Goal: Feedback & Contribution: Leave review/rating

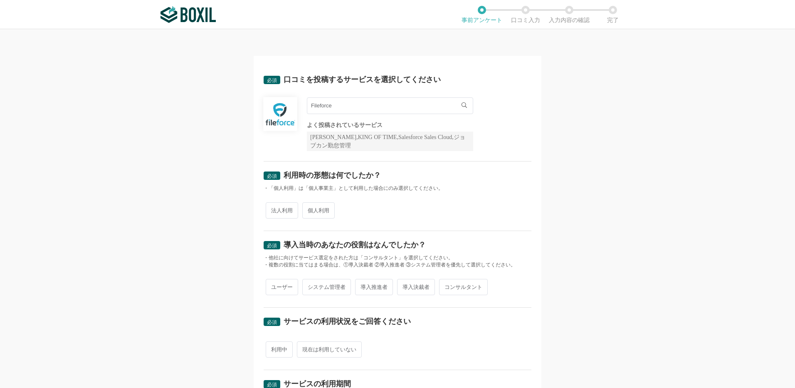
click at [286, 213] on span "法人利用" at bounding box center [282, 210] width 32 height 16
click at [273, 209] on input "法人利用" at bounding box center [270, 205] width 5 height 5
radio input "true"
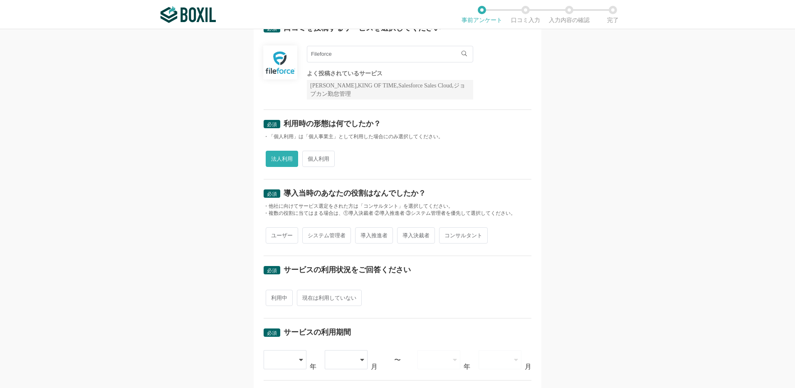
scroll to position [83, 0]
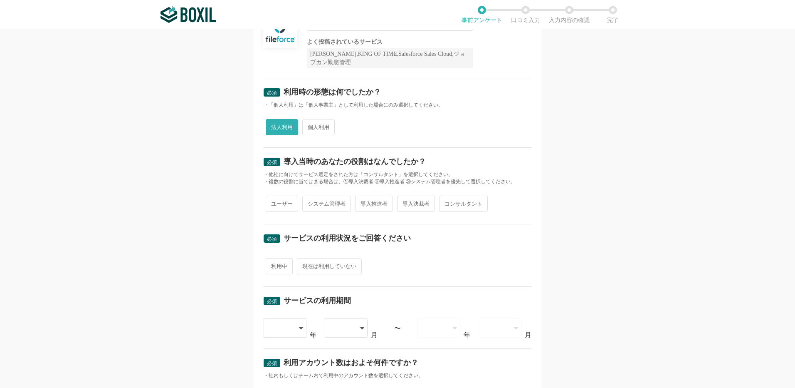
click at [376, 203] on span "導入推進者" at bounding box center [374, 203] width 38 height 16
click at [363, 202] on input "導入推進者" at bounding box center [359, 199] width 5 height 5
radio input "true"
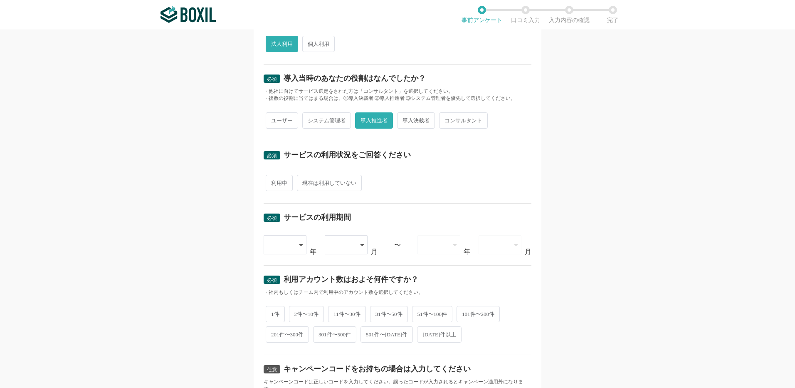
drag, startPoint x: 272, startPoint y: 184, endPoint x: 284, endPoint y: 188, distance: 12.8
click at [272, 184] on span "利用中" at bounding box center [279, 183] width 27 height 16
click at [272, 181] on input "利用中" at bounding box center [270, 178] width 5 height 5
radio input "true"
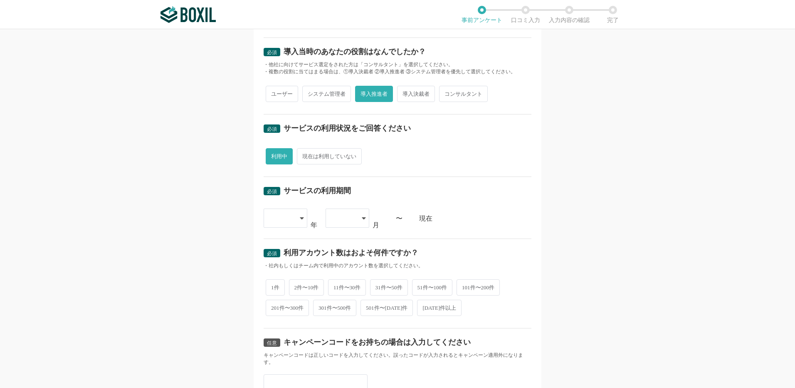
scroll to position [208, 0]
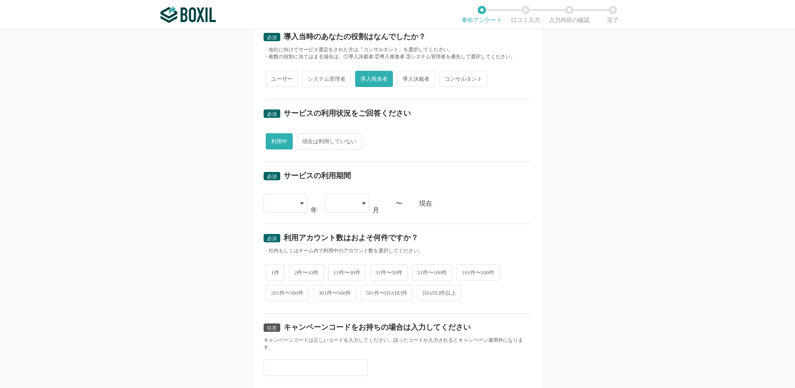
click at [275, 198] on div at bounding box center [281, 203] width 25 height 18
click at [273, 314] on span "[DATE]" at bounding box center [281, 311] width 22 height 7
click at [362, 205] on icon at bounding box center [364, 203] width 4 height 7
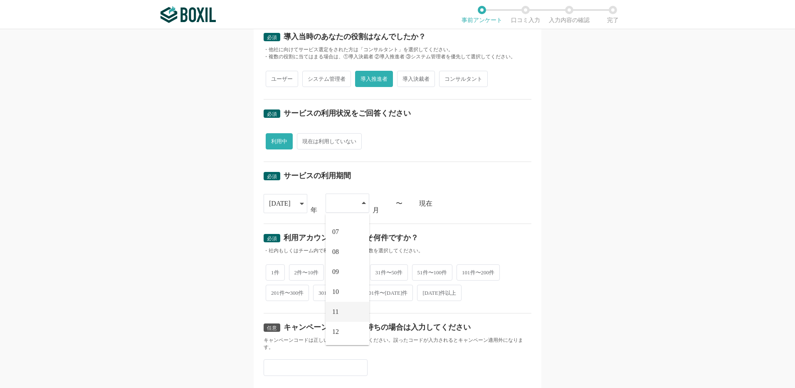
click at [332, 310] on span "11" at bounding box center [335, 311] width 6 height 7
click at [618, 190] on div "必須 口コミを投稿するサービスを選択してください Fileforce Fileforce よく投稿されているサービス Sansan,KING OF TIME,…" at bounding box center [397, 208] width 795 height 358
drag, startPoint x: 625, startPoint y: 263, endPoint x: 625, endPoint y: 257, distance: 6.3
click at [625, 263] on div "必須 口コミを投稿するサービスを選択してください Fileforce Fileforce よく投稿されているサービス Sansan,KING OF TIME,…" at bounding box center [397, 208] width 795 height 358
click at [616, 201] on div "必須 口コミを投稿するサービスを選択してください Fileforce Fileforce よく投稿されているサービス Sansan,KING OF TIME,…" at bounding box center [397, 208] width 795 height 358
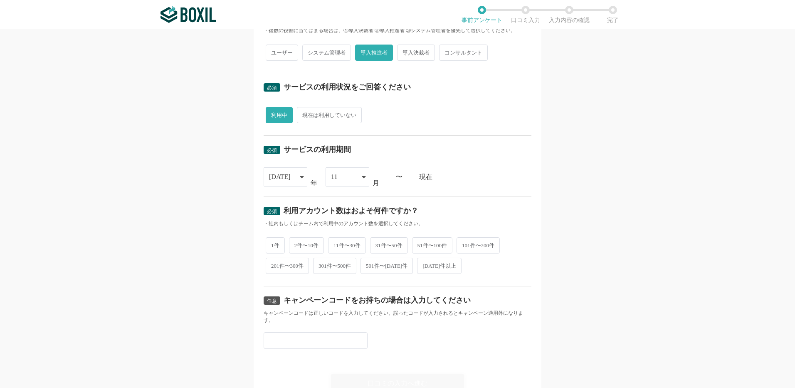
scroll to position [275, 0]
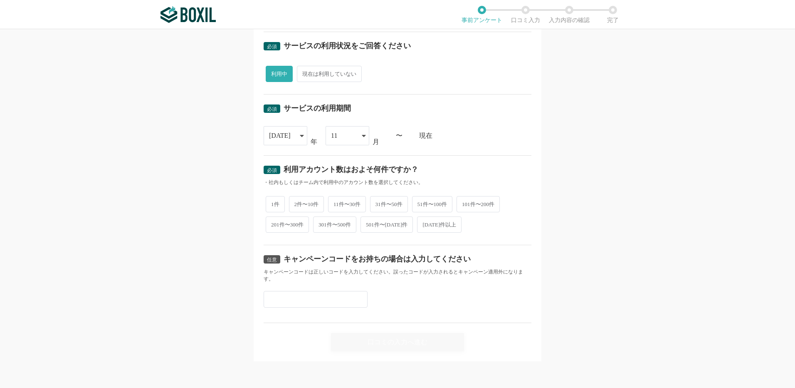
click at [282, 226] on span "201件〜300件" at bounding box center [287, 224] width 43 height 16
click at [273, 223] on input "201件〜300件" at bounding box center [270, 220] width 5 height 5
radio input "true"
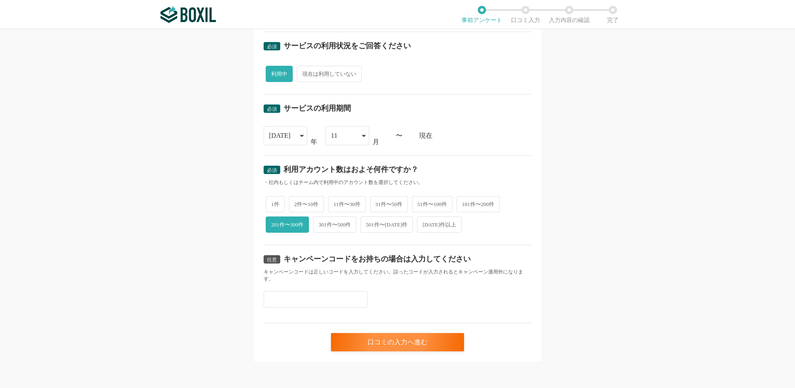
drag, startPoint x: 633, startPoint y: 233, endPoint x: 636, endPoint y: 250, distance: 17.7
click at [633, 233] on div "必須 口コミを投稿するサービスを選択してください Fileforce Fileforce よく投稿されているサービス Sansan,KING OF TIME,…" at bounding box center [397, 208] width 795 height 358
drag, startPoint x: 650, startPoint y: 289, endPoint x: 652, endPoint y: 279, distance: 11.0
click at [650, 290] on div "必須 口コミを投稿するサービスを選択してください Fileforce Fileforce よく投稿されているサービス Sansan,KING OF TIME,…" at bounding box center [397, 208] width 795 height 358
click at [425, 341] on div "口コミの入力へ進む" at bounding box center [397, 342] width 133 height 18
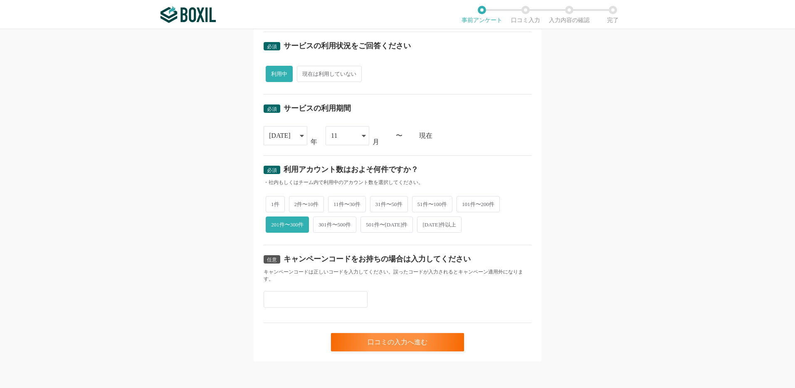
scroll to position [0, 0]
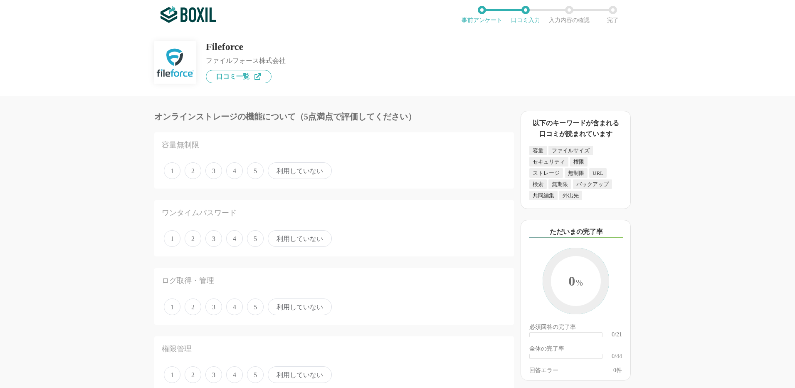
click at [256, 374] on span "5" at bounding box center [255, 374] width 17 height 17
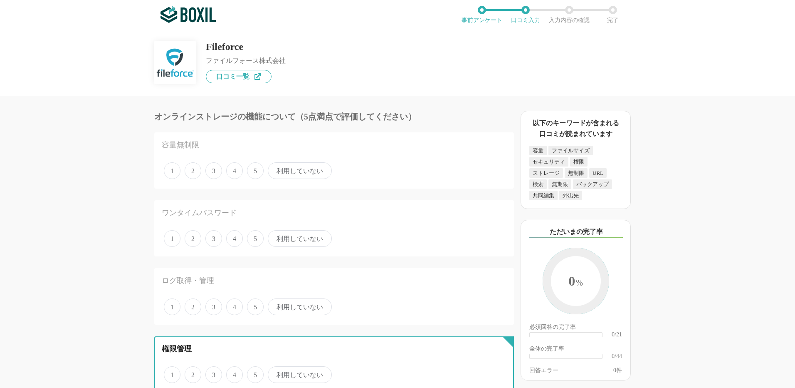
click at [255, 373] on input "5" at bounding box center [251, 369] width 5 height 5
radio input "true"
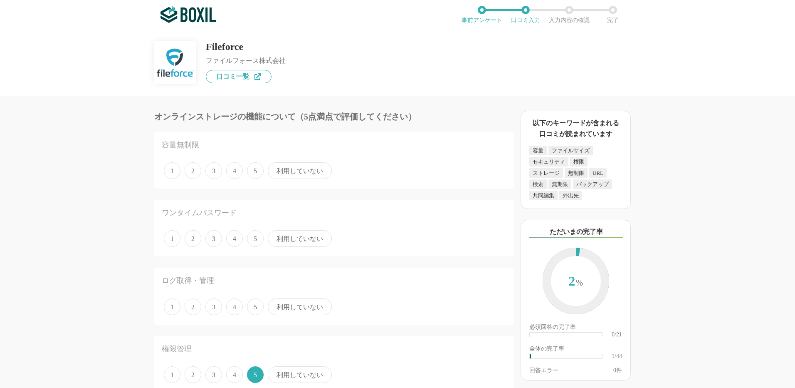
click at [231, 306] on span "4" at bounding box center [234, 306] width 17 height 17
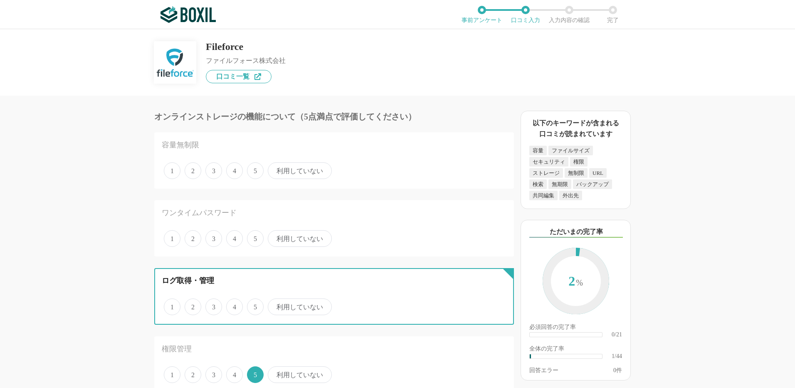
click at [231, 305] on input "4" at bounding box center [230, 301] width 5 height 5
radio input "true"
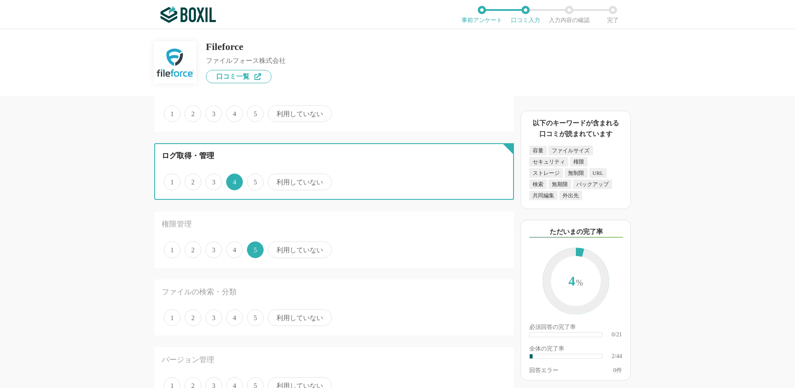
scroll to position [250, 0]
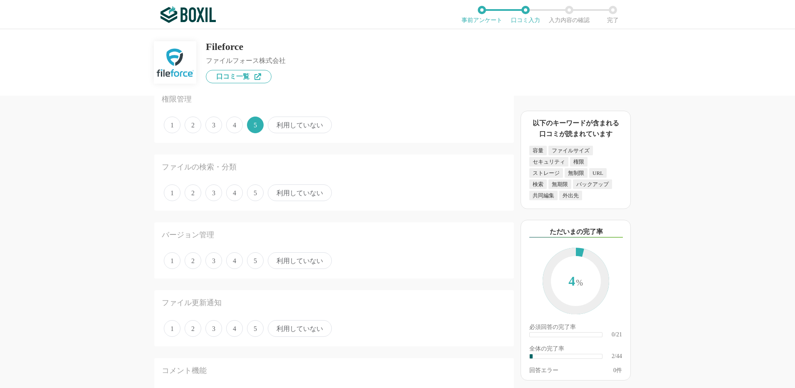
drag, startPoint x: 231, startPoint y: 190, endPoint x: 287, endPoint y: 225, distance: 65.7
click at [230, 190] on span "4" at bounding box center [234, 192] width 17 height 17
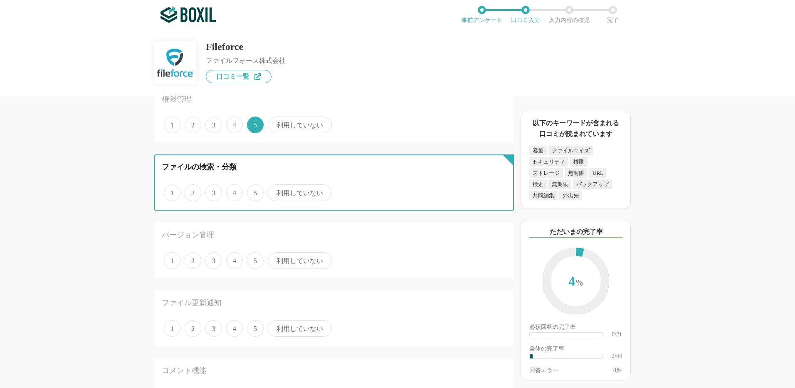
click at [230, 190] on input "4" at bounding box center [230, 187] width 5 height 5
radio input "true"
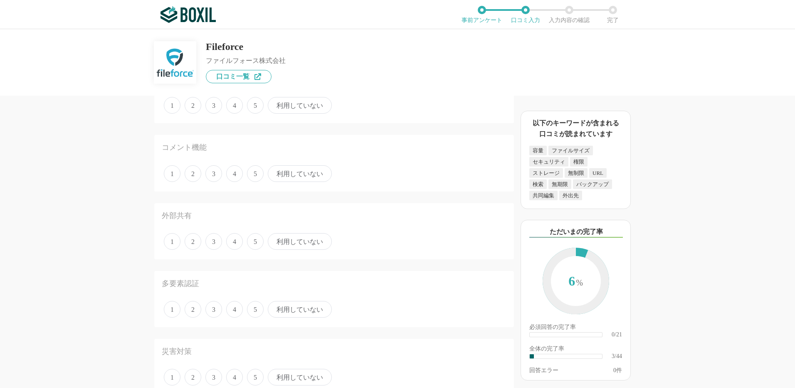
scroll to position [541, 0]
drag, startPoint x: 256, startPoint y: 174, endPoint x: 273, endPoint y: 179, distance: 18.2
click at [260, 174] on span "5" at bounding box center [255, 173] width 17 height 17
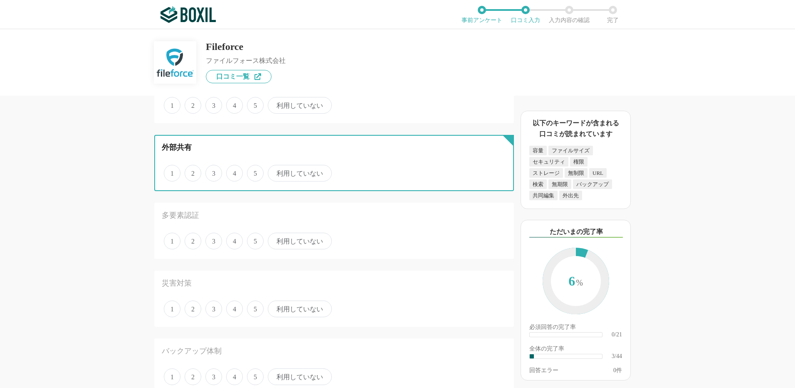
click at [255, 171] on input "5" at bounding box center [251, 168] width 5 height 5
radio input "true"
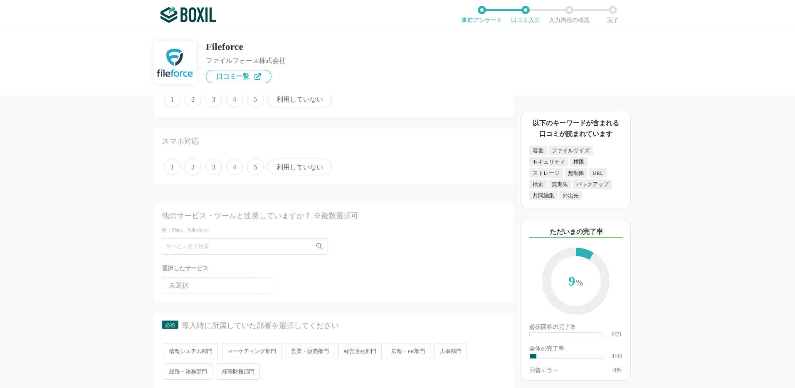
scroll to position [1164, 0]
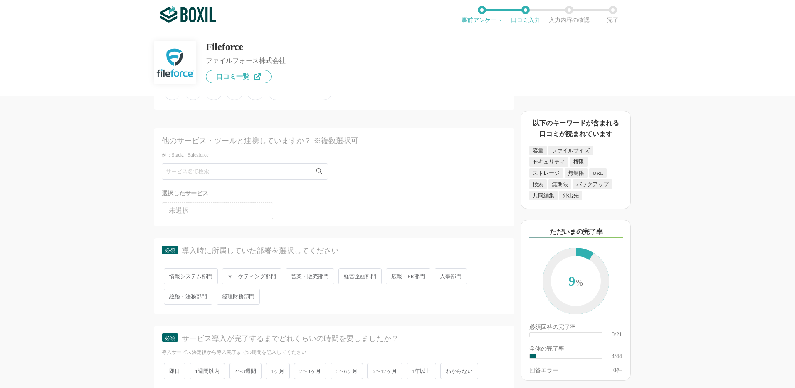
click at [239, 209] on li "未選択" at bounding box center [217, 210] width 111 height 17
click at [180, 210] on span "未選択" at bounding box center [179, 210] width 20 height 7
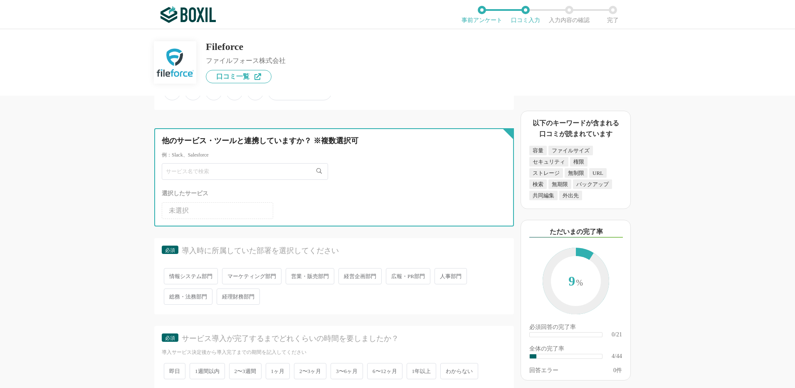
click at [203, 177] on input "text" at bounding box center [245, 171] width 166 height 17
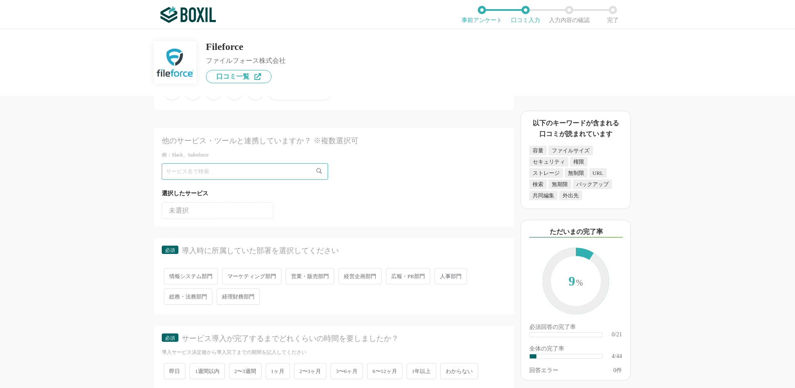
click at [764, 205] on div "オンラインストレージの機能について（5点満点で評価してください） 容量無制限 1 2 3 4 5 利用していない ワンタイムパスワード 1 2 3 4 5 利…" at bounding box center [397, 208] width 795 height 358
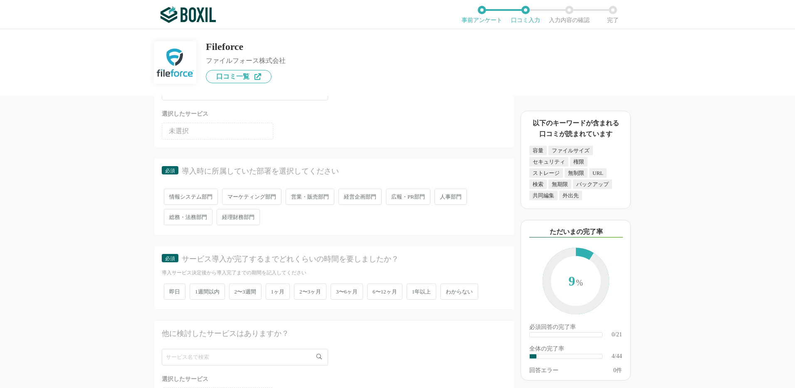
scroll to position [1289, 0]
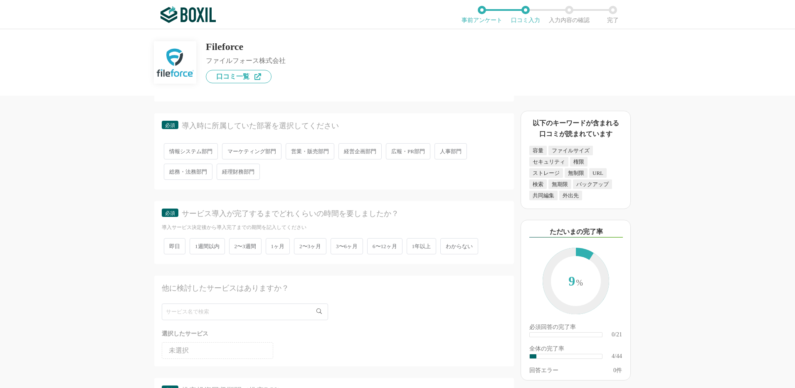
click at [195, 148] on span "情報システム部門" at bounding box center [191, 151] width 54 height 16
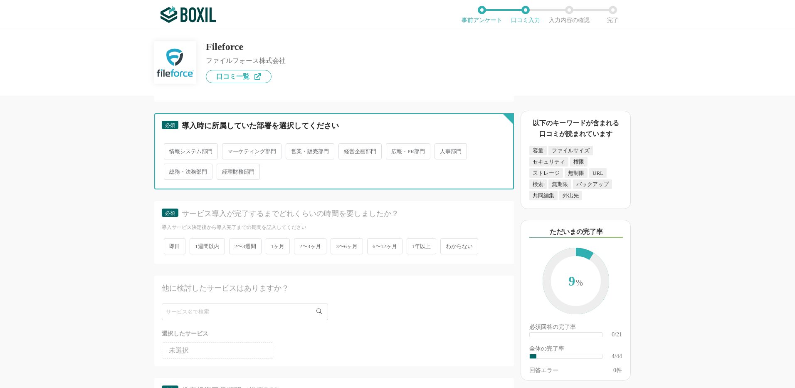
click at [171, 148] on input "情報システム部門" at bounding box center [168, 146] width 5 height 5
radio input "true"
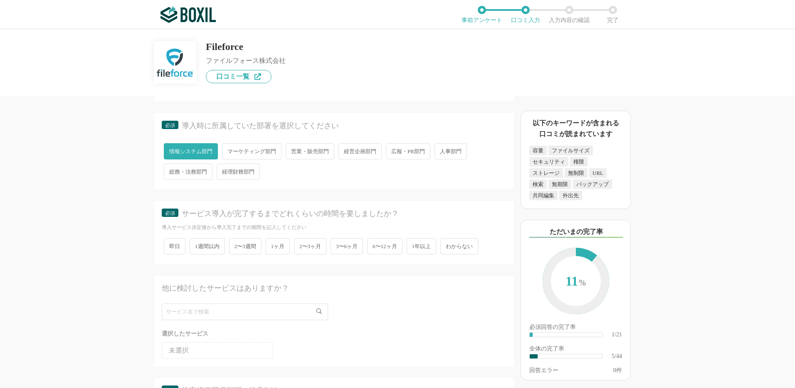
drag, startPoint x: 325, startPoint y: 246, endPoint x: 336, endPoint y: 259, distance: 16.6
click at [325, 246] on span "2〜3ヶ月" at bounding box center [310, 246] width 32 height 16
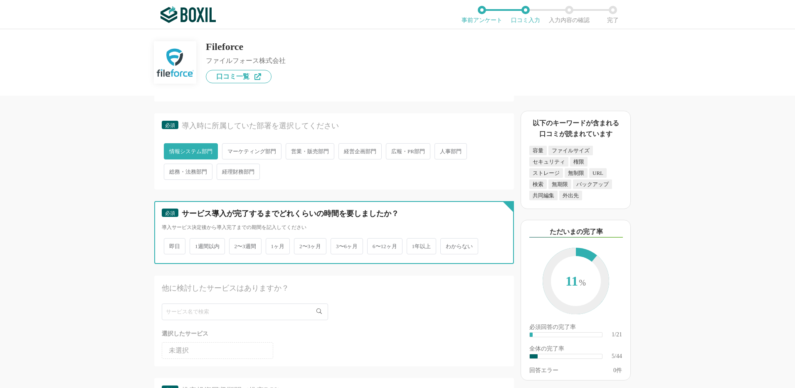
click at [302, 245] on input "2〜3ヶ月" at bounding box center [298, 241] width 5 height 5
radio input "true"
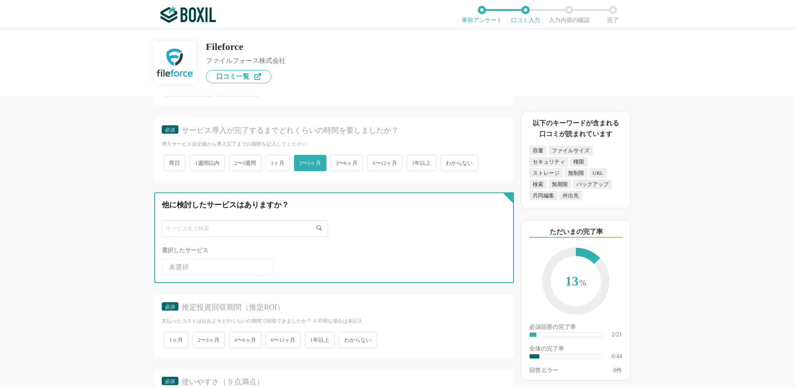
click at [196, 227] on input "text" at bounding box center [245, 228] width 166 height 17
type input "ソフトバンク"
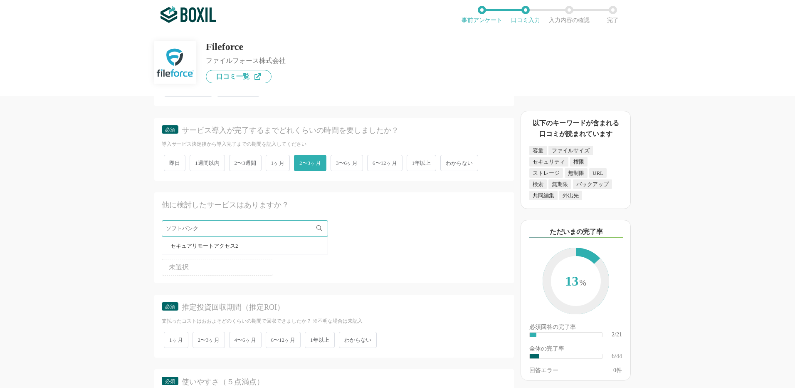
click at [223, 244] on span "セキュアリモートアクセス2" at bounding box center [205, 245] width 68 height 5
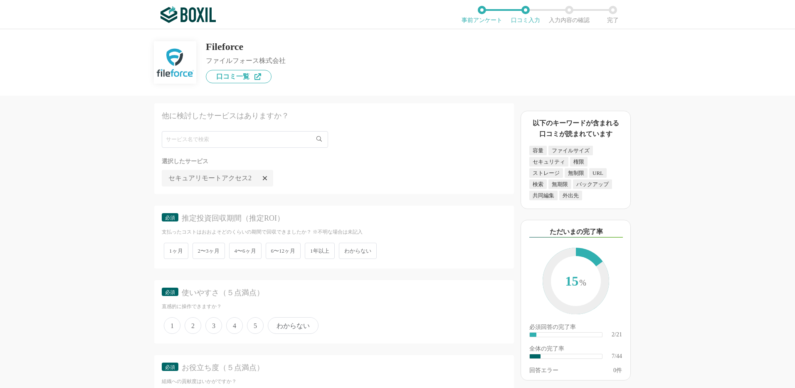
scroll to position [1539, 0]
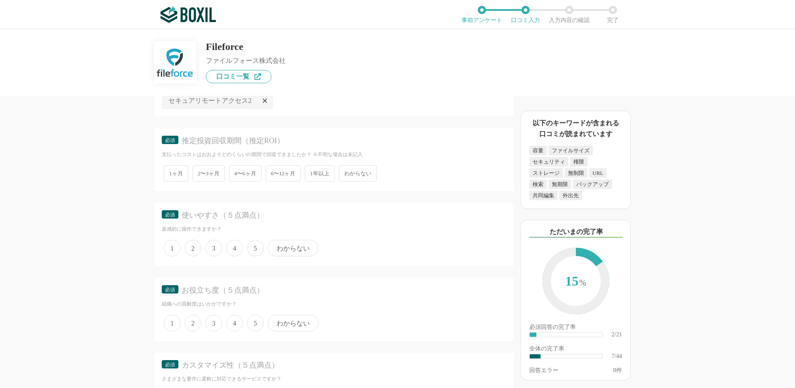
click at [369, 173] on span "わからない" at bounding box center [358, 173] width 38 height 16
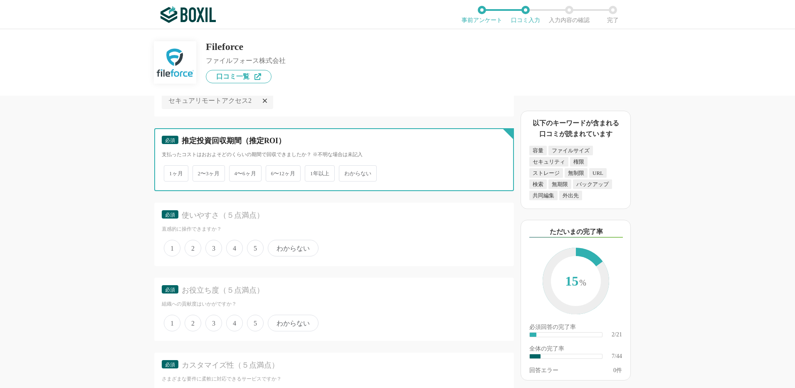
click at [346, 172] on input "わからない" at bounding box center [343, 168] width 5 height 5
radio input "true"
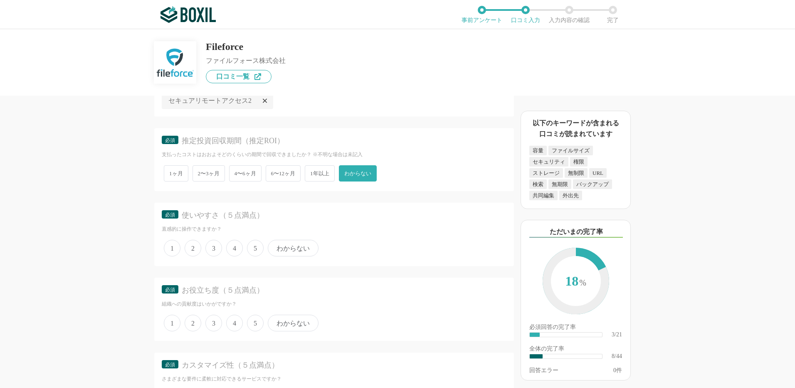
click at [255, 249] on span "5" at bounding box center [255, 248] width 17 height 17
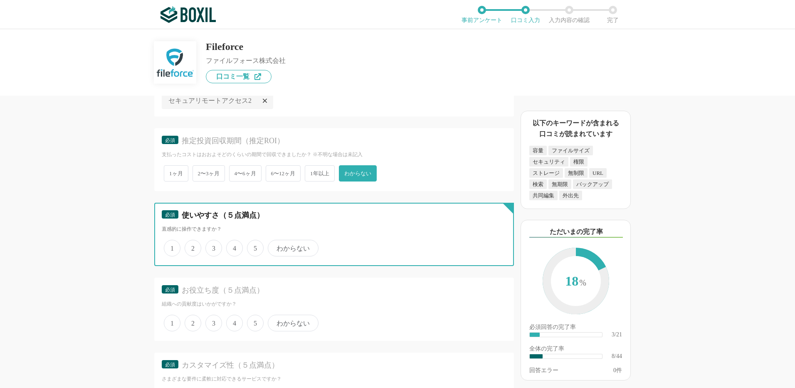
click at [255, 246] on input "5" at bounding box center [251, 243] width 5 height 5
radio input "true"
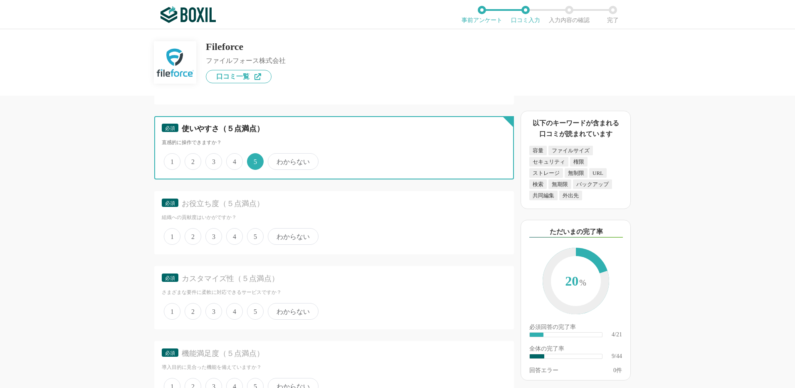
scroll to position [1664, 0]
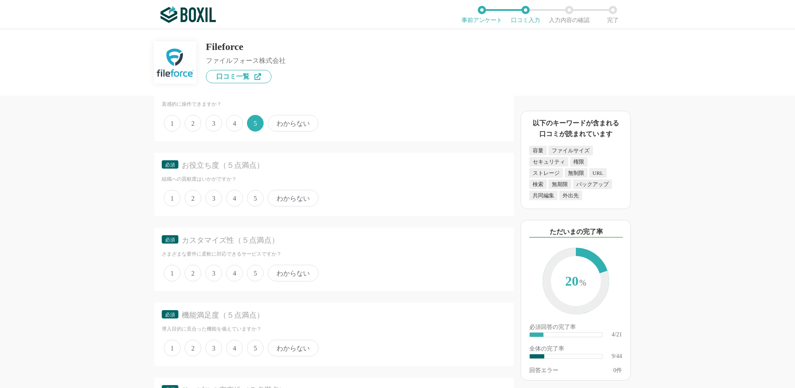
click at [237, 197] on span "4" at bounding box center [234, 198] width 17 height 17
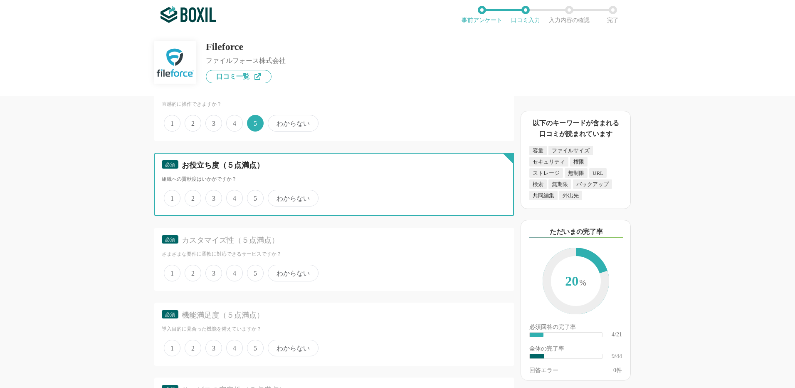
click at [234, 196] on input "4" at bounding box center [230, 193] width 5 height 5
radio input "true"
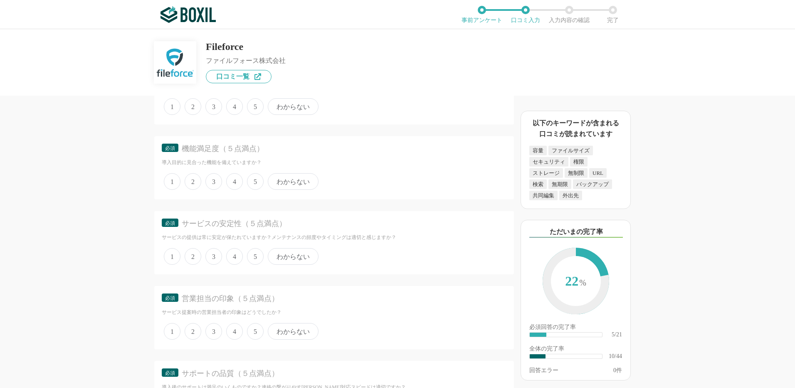
scroll to position [1788, 0]
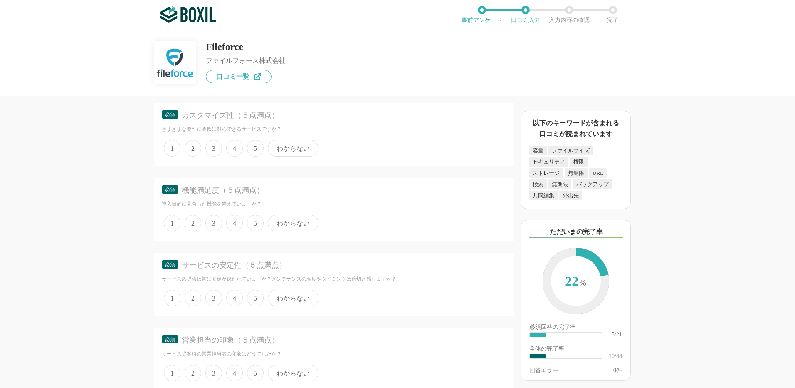
click at [238, 222] on span "4" at bounding box center [234, 223] width 17 height 17
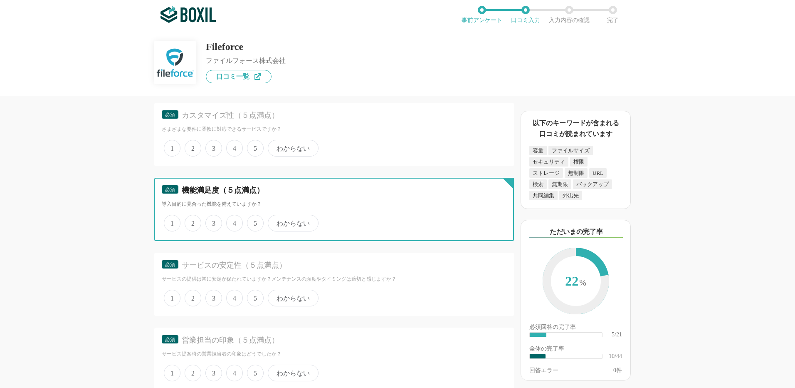
click at [234, 221] on input "4" at bounding box center [230, 218] width 5 height 5
radio input "true"
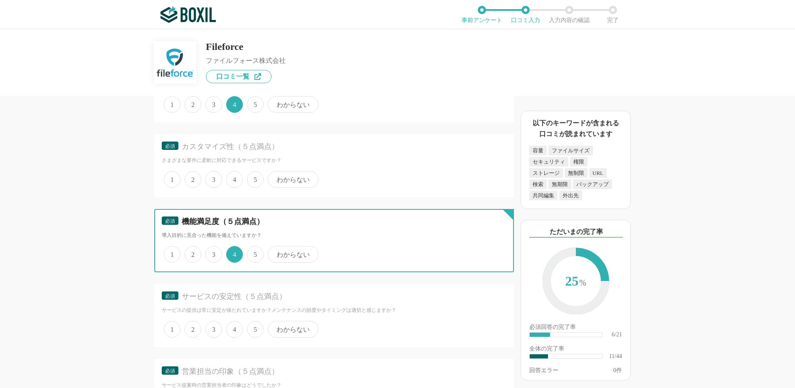
scroll to position [1705, 0]
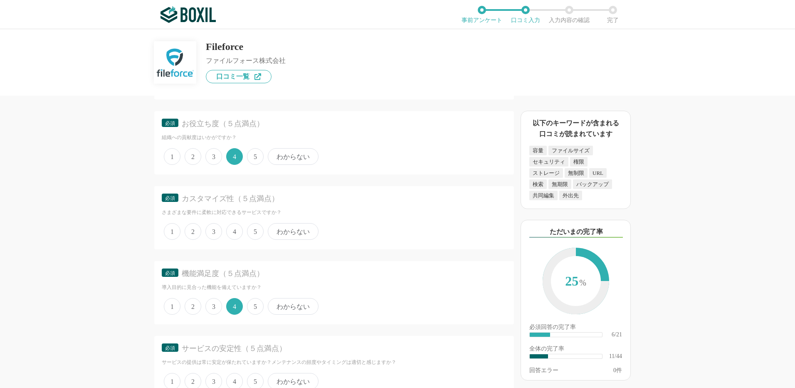
click at [296, 231] on span "わからない" at bounding box center [293, 231] width 51 height 17
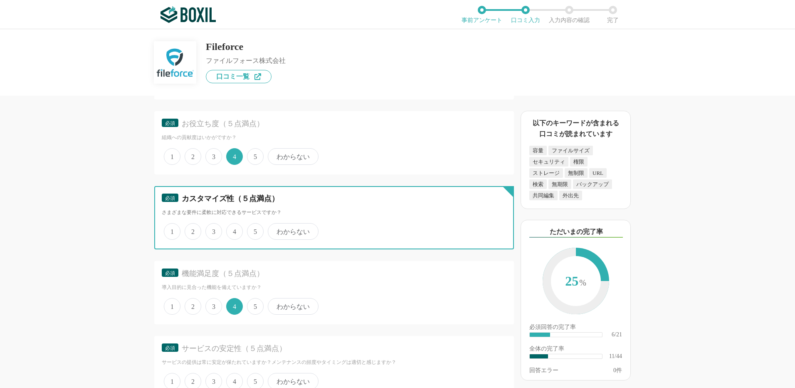
click at [275, 230] on input "わからない" at bounding box center [272, 226] width 5 height 5
radio input "true"
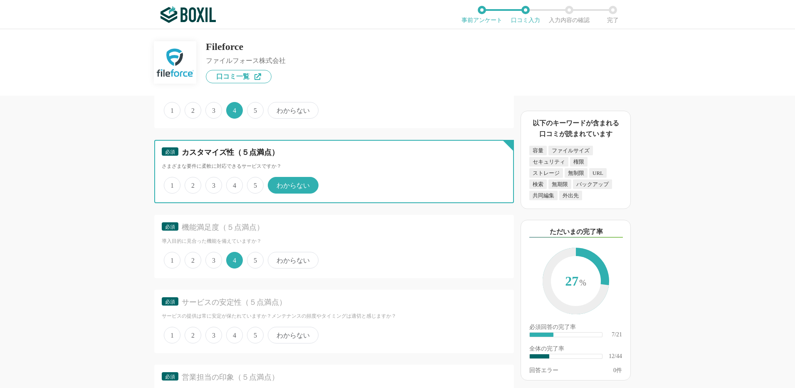
scroll to position [1830, 0]
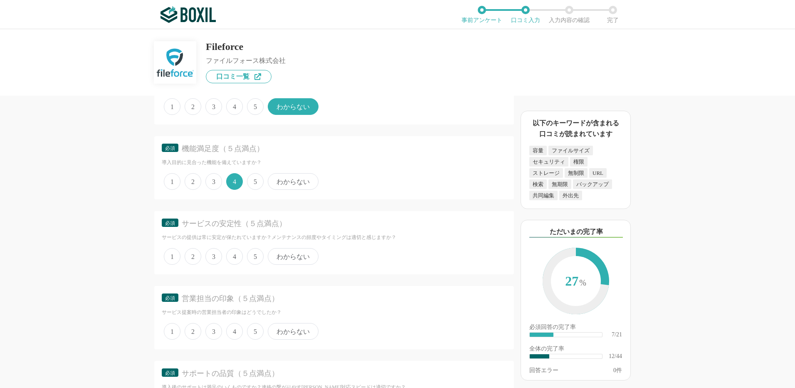
click at [255, 252] on span "5" at bounding box center [255, 256] width 17 height 17
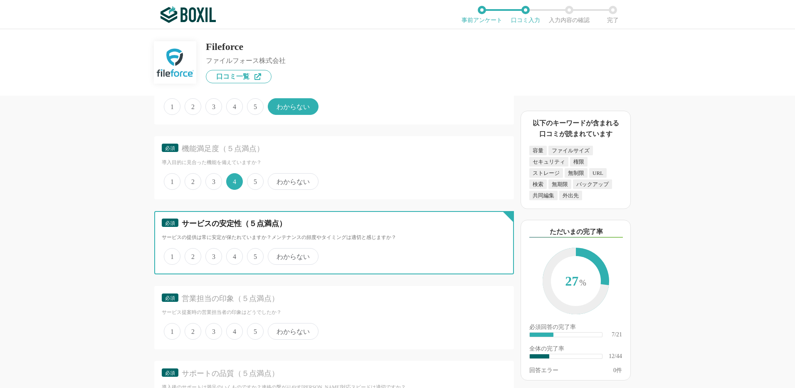
click at [255, 252] on input "5" at bounding box center [251, 251] width 5 height 5
radio input "true"
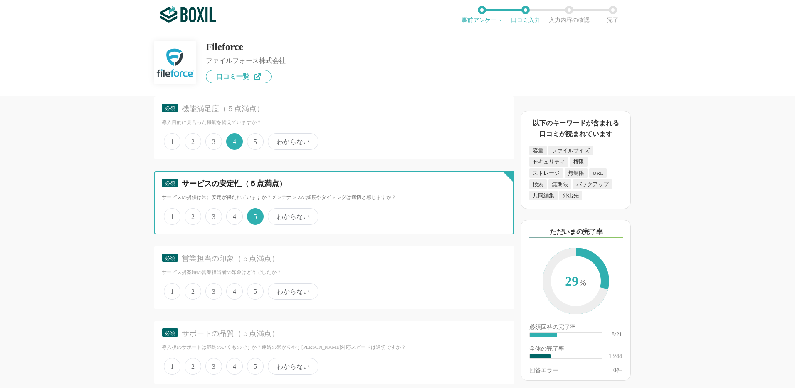
scroll to position [1913, 0]
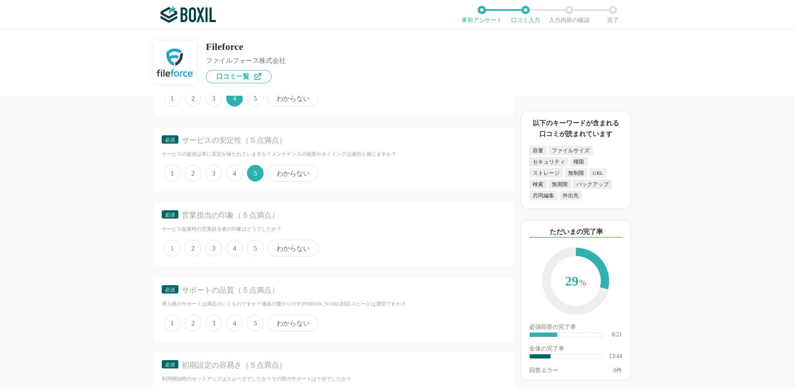
click at [255, 247] on span "5" at bounding box center [255, 248] width 17 height 17
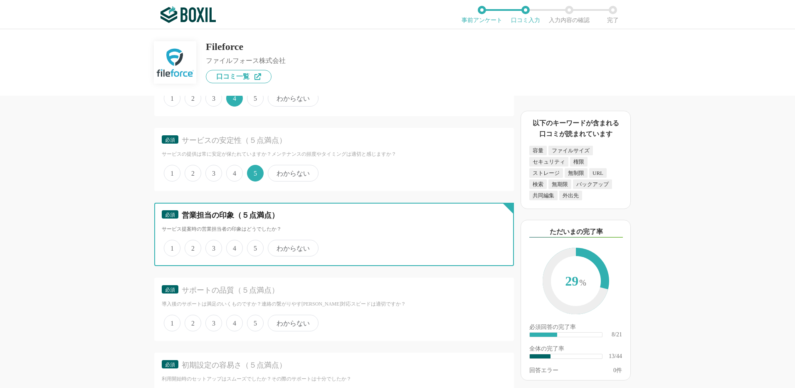
click at [255, 246] on input "5" at bounding box center [251, 243] width 5 height 5
radio input "true"
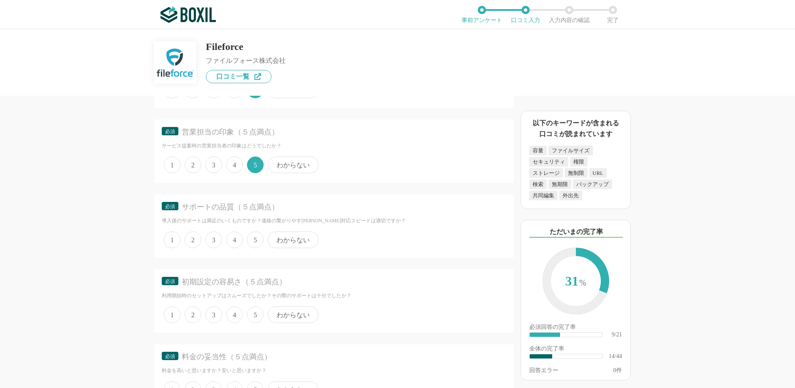
drag, startPoint x: 257, startPoint y: 236, endPoint x: 262, endPoint y: 242, distance: 8.2
click at [257, 236] on span "5" at bounding box center [255, 239] width 17 height 17
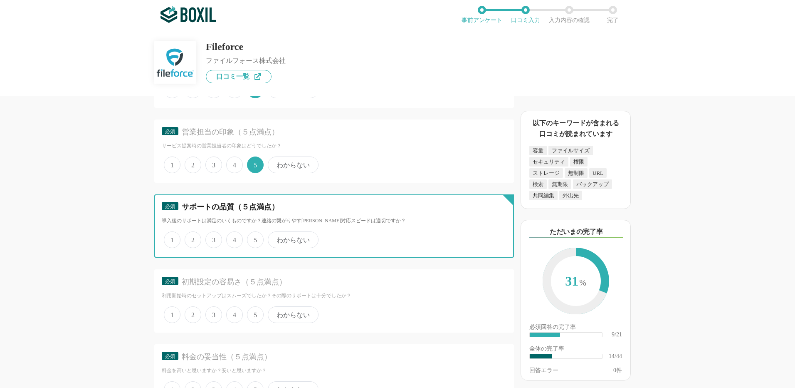
click at [255, 236] on input "5" at bounding box center [251, 234] width 5 height 5
radio input "true"
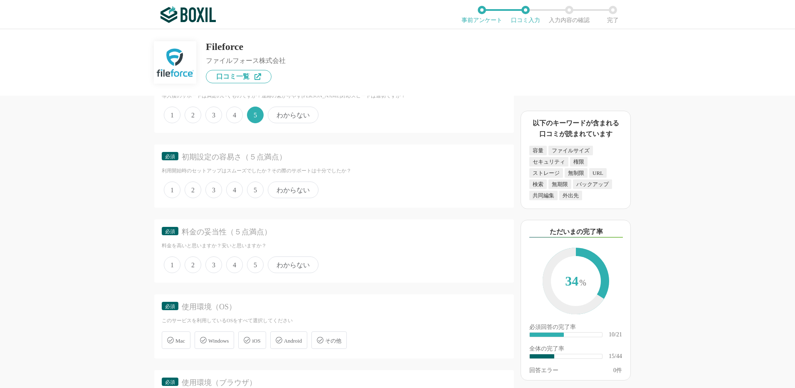
click at [238, 188] on span "4" at bounding box center [234, 189] width 17 height 17
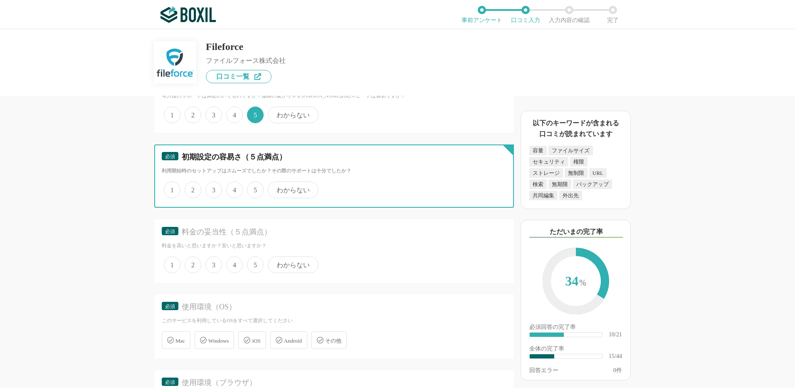
click at [234, 188] on input "4" at bounding box center [230, 185] width 5 height 5
radio input "true"
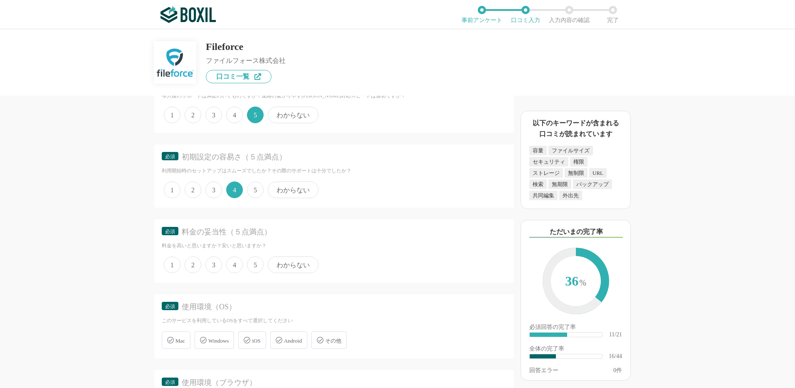
click at [214, 261] on span "3" at bounding box center [213, 264] width 17 height 17
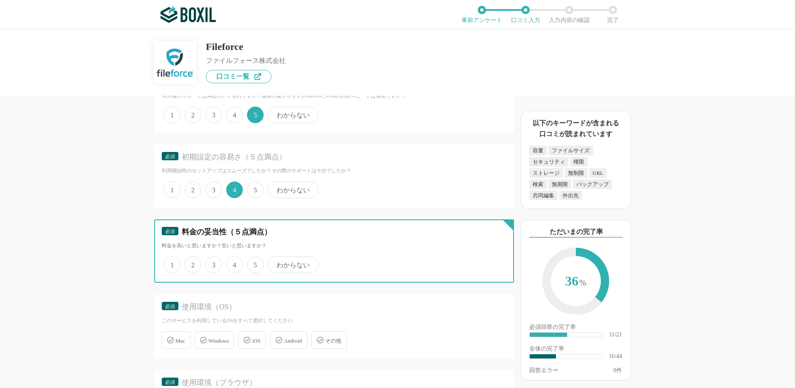
click at [213, 261] on input "3" at bounding box center [210, 259] width 5 height 5
radio input "true"
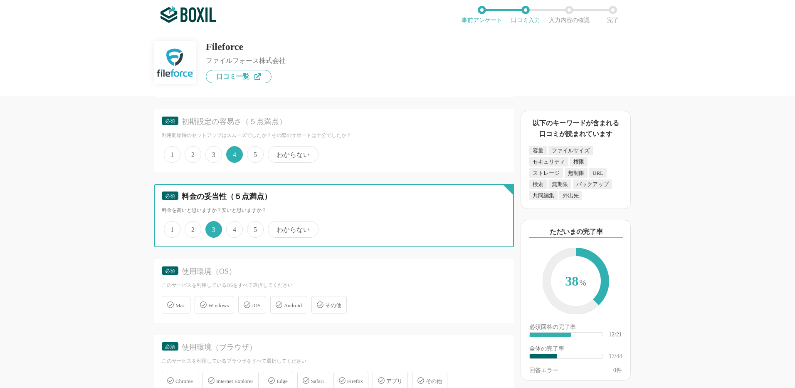
scroll to position [2204, 0]
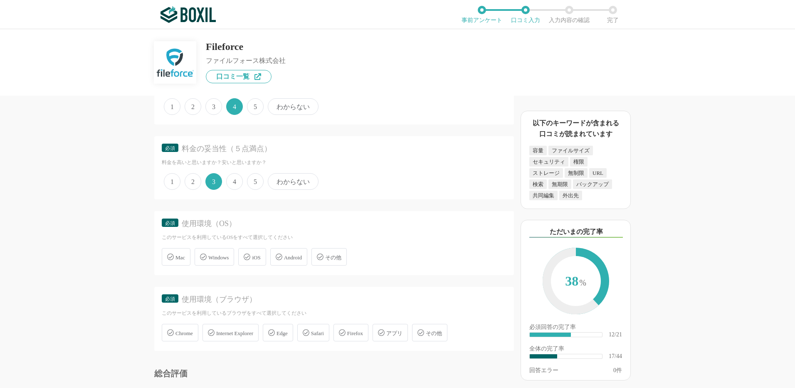
click at [216, 255] on span "Windows" at bounding box center [218, 257] width 20 height 6
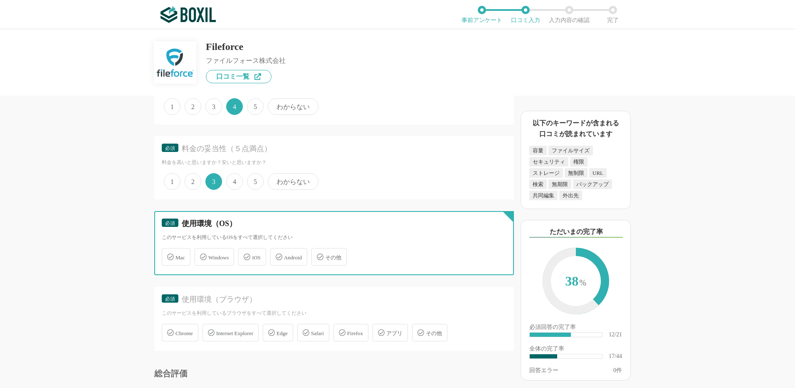
click at [202, 255] on input "Windows" at bounding box center [198, 251] width 5 height 5
checkbox input "true"
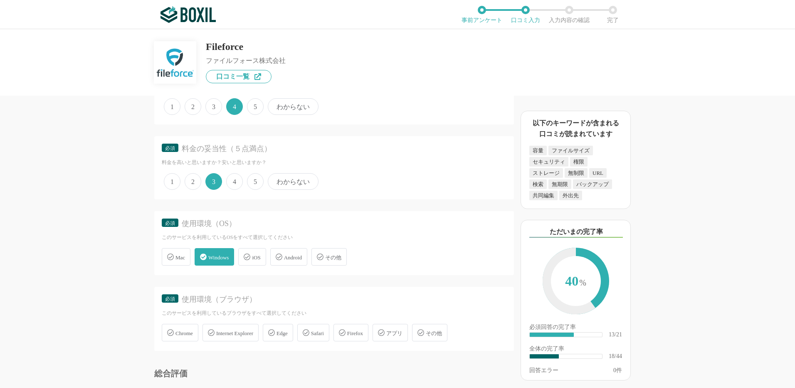
click at [175, 260] on div "Mac" at bounding box center [176, 256] width 29 height 17
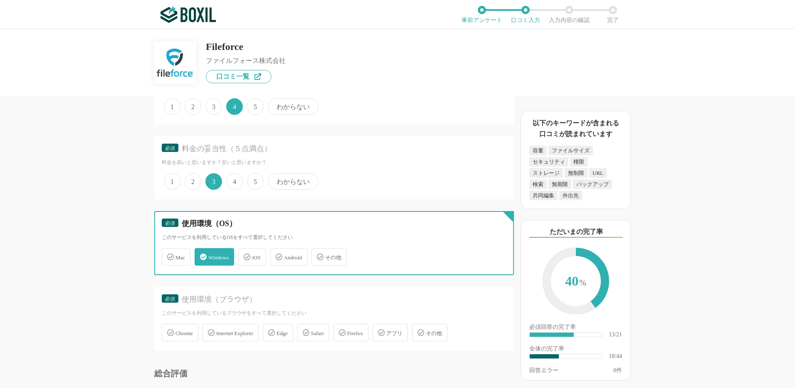
click at [169, 255] on input "Mac" at bounding box center [165, 251] width 5 height 5
checkbox input "true"
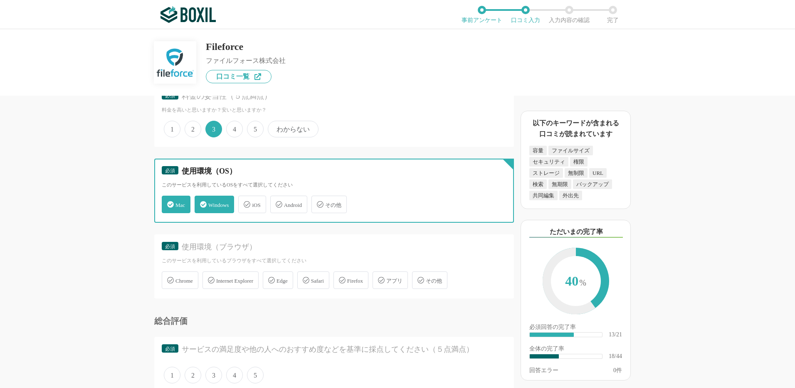
scroll to position [2287, 0]
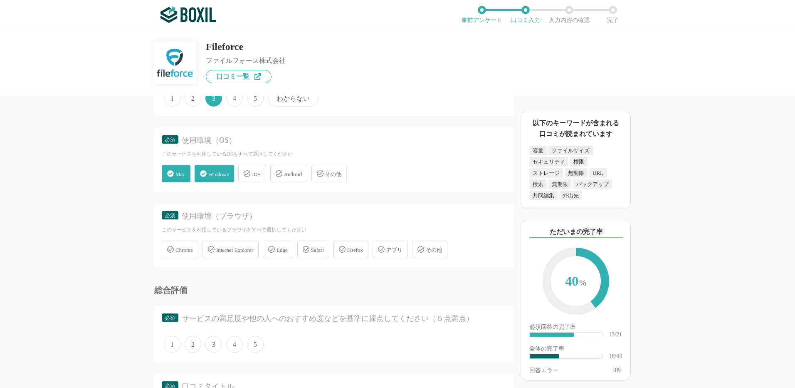
click at [174, 249] on div "Chrome" at bounding box center [180, 248] width 37 height 17
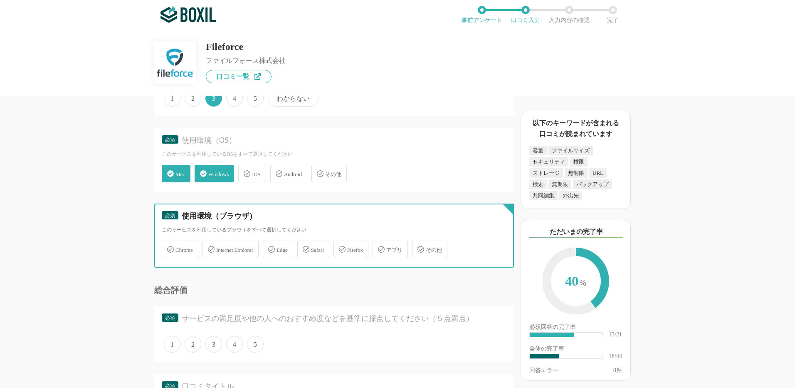
click at [169, 247] on input "Chrome" at bounding box center [165, 244] width 5 height 5
checkbox input "true"
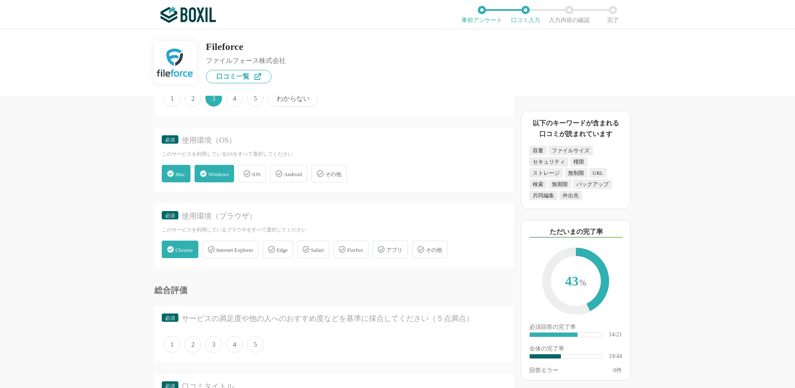
click at [288, 249] on span "Edge" at bounding box center [282, 250] width 11 height 6
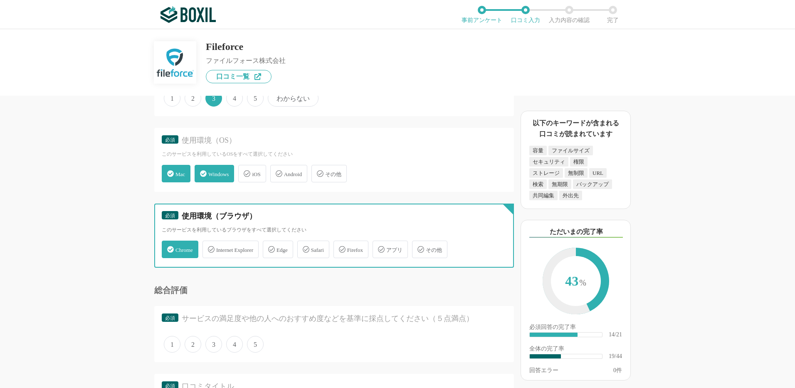
click at [270, 247] on input "Edge" at bounding box center [267, 244] width 5 height 5
checkbox input "true"
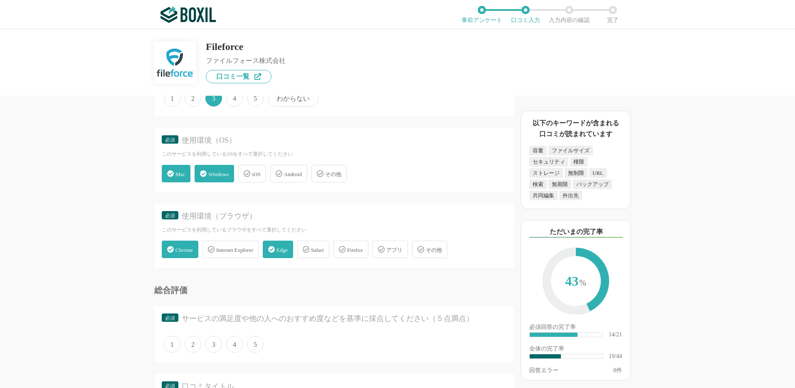
click at [323, 252] on div "Safari" at bounding box center [313, 248] width 32 height 17
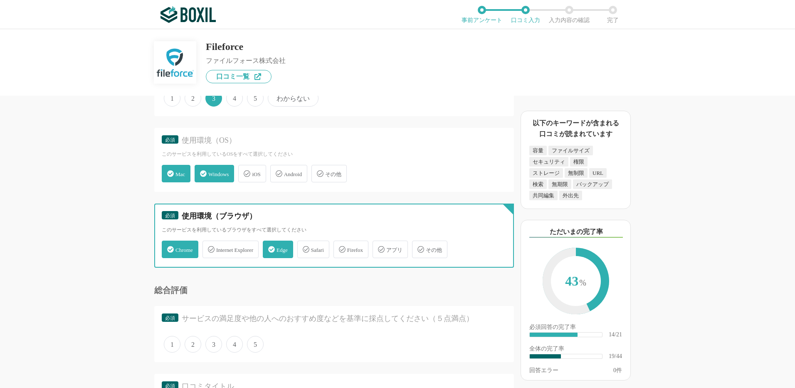
click at [304, 247] on input "Safari" at bounding box center [301, 244] width 5 height 5
checkbox input "true"
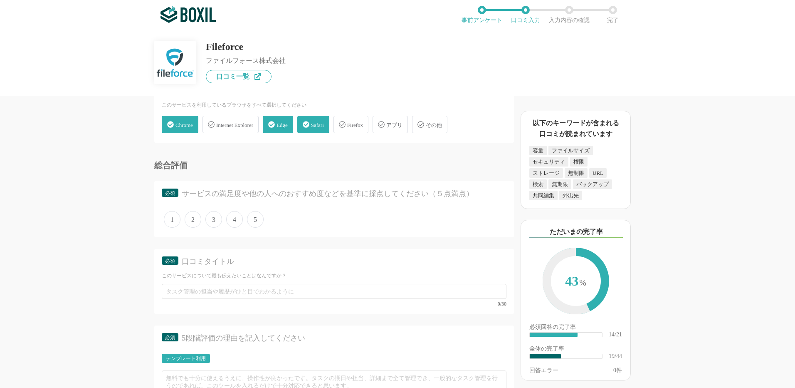
click at [254, 222] on span "5" at bounding box center [255, 219] width 17 height 17
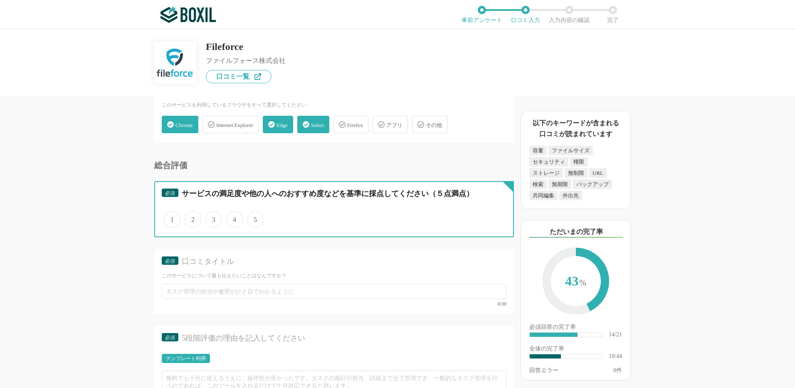
click at [254, 218] on input "5" at bounding box center [251, 214] width 5 height 5
radio input "true"
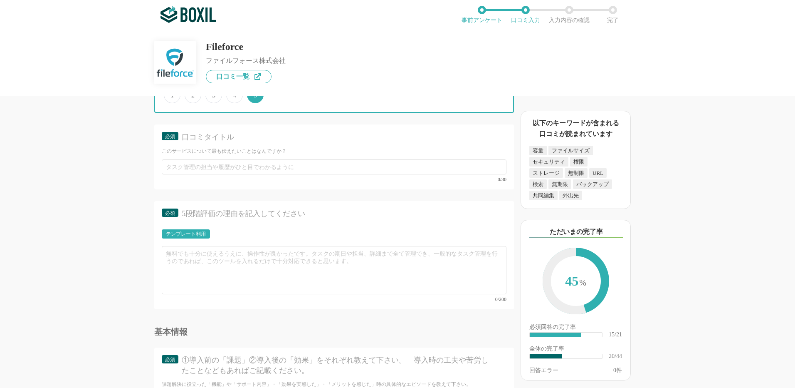
scroll to position [2537, 0]
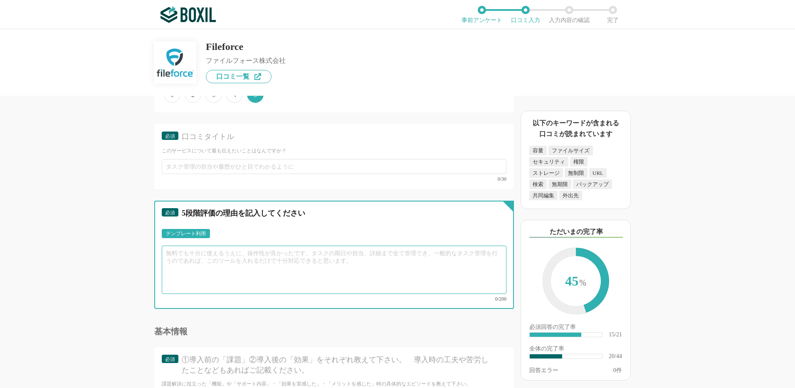
click at [300, 266] on textarea at bounding box center [334, 269] width 345 height 48
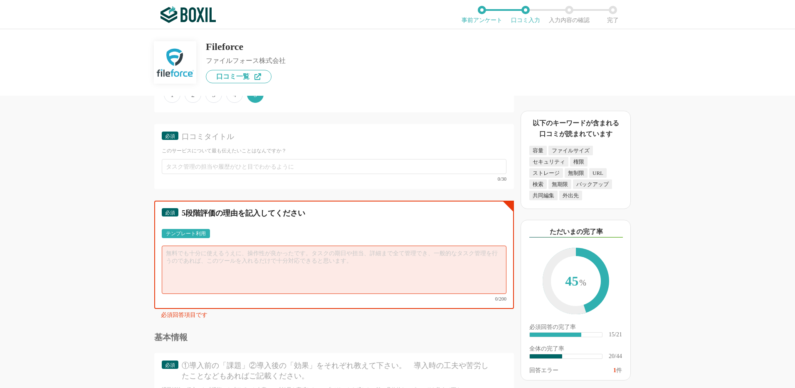
click at [263, 268] on textarea at bounding box center [334, 269] width 345 height 48
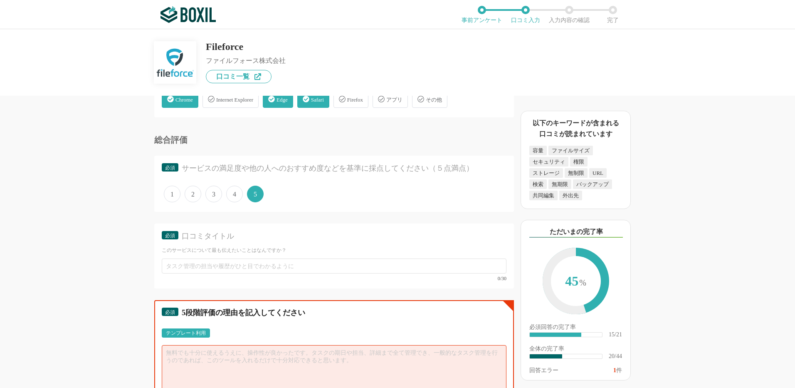
scroll to position [2495, 0]
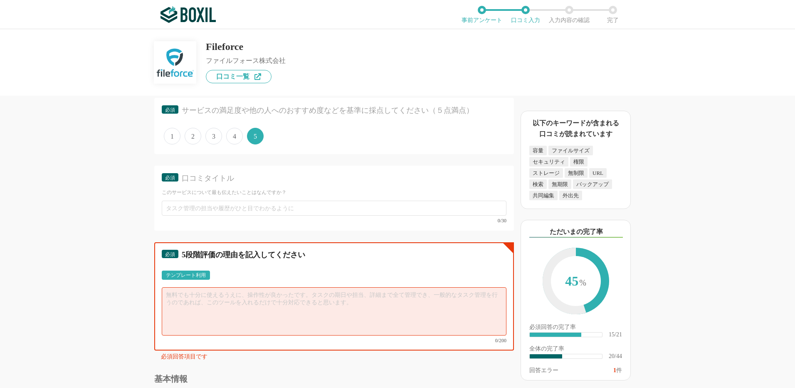
click at [277, 306] on textarea at bounding box center [334, 311] width 345 height 48
type textarea "あ"
type textarea "機"
type textarea "が"
click at [269, 305] on textarea at bounding box center [334, 311] width 345 height 48
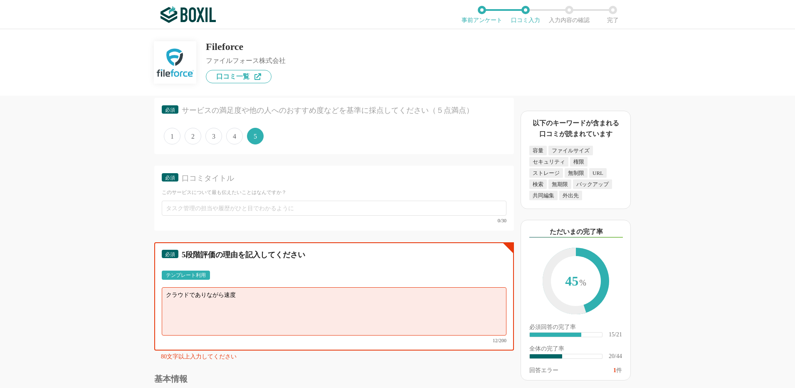
click at [273, 293] on textarea "クラウドでありながら速度" at bounding box center [334, 311] width 345 height 48
click at [247, 295] on textarea "クラウドでありながらオンプレのような速度と操作性、また" at bounding box center [334, 311] width 345 height 48
drag, startPoint x: 247, startPoint y: 295, endPoint x: 226, endPoint y: 294, distance: 20.8
click at [226, 294] on textarea "クラウドでありながらオンプレのような速度と操作性、また" at bounding box center [334, 311] width 345 height 48
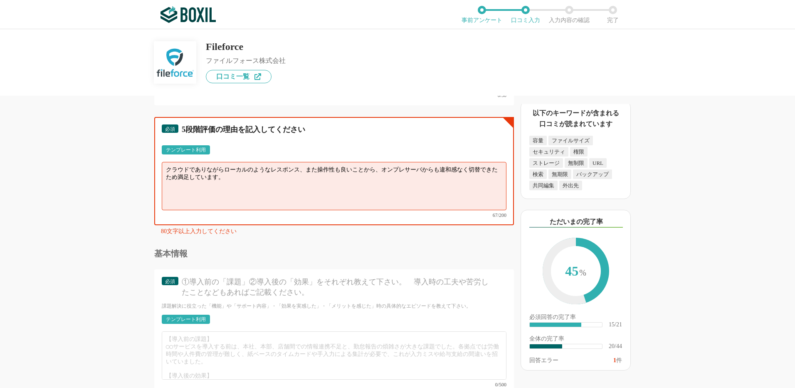
scroll to position [2620, 0]
click at [209, 250] on div "基本情報" at bounding box center [334, 254] width 360 height 8
click at [260, 192] on textarea "クラウドでありながらローカルのようなレスポンス、また操作性も良いことから、オンプレサーバからも違和感なく切替できたため満足しています。" at bounding box center [334, 186] width 345 height 48
click at [307, 168] on textarea "クラウドでありながらローカルのようなレスポンス、また操作性も良いことから、オンプレサーバからも違和感なく切替できたため満足しています。" at bounding box center [334, 186] width 345 height 48
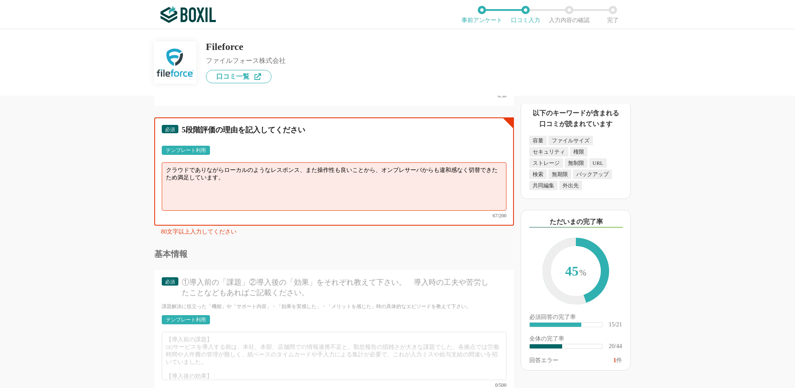
drag, startPoint x: 341, startPoint y: 169, endPoint x: 335, endPoint y: 168, distance: 6.0
click at [341, 169] on textarea "クラウドでありながらローカルのようなレスポンス、また操作性も良いことから、オンプレサーバからも違和感なく切替できたため満足しています。" at bounding box center [334, 186] width 345 height 48
click at [319, 173] on textarea "クラウドでありながらローカルのようなレスポンス、また操作性も良いことから、オンプレサーバからも違和感なく切替できたため満足しています。" at bounding box center [334, 186] width 345 height 48
click at [370, 178] on textarea "クラウドでありながらローカルのようなレスポンス、また操作性も良いことから、オンプレサーバからも違和感なく切替できたため満足しています。" at bounding box center [334, 186] width 345 height 48
click at [341, 169] on textarea "クラウドでありながらローカルのようなレスポンス、また操作性も良いことから、オンプレサーバからも違和感なく切替できたため満足しています。" at bounding box center [334, 186] width 345 height 48
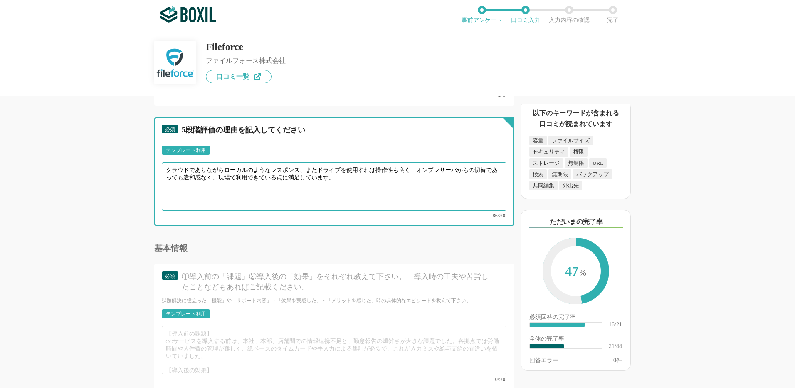
type textarea "クラウドでありながらローカルのようなレスポンス、またドライブを使用すれば操作性も良く、オンプレサーバからの切替であっても違和感なく、現場で利用できている点に満…"
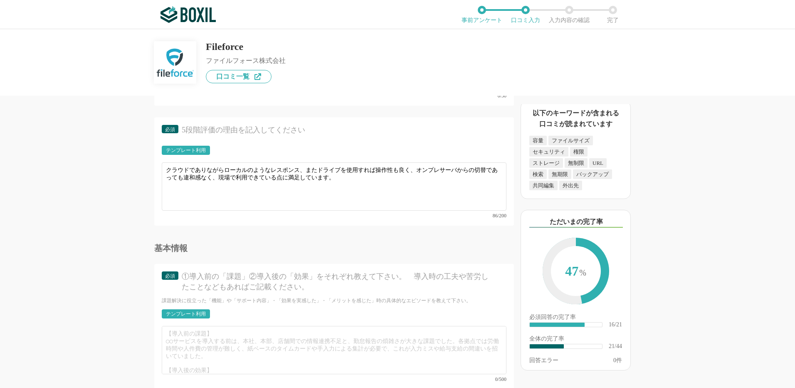
click at [689, 223] on div "以下のキーワードが含まれる口コミが読まれています 容量 ファイルサイズ セキュリティ 権限 ストレージ 無制限 URL 検索 無期限 バックアップ 共同編集 …" at bounding box center [605, 246] width 183 height 284
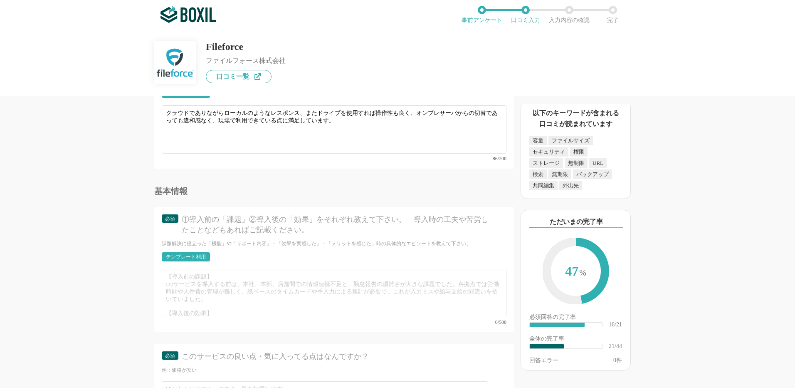
scroll to position [2745, 0]
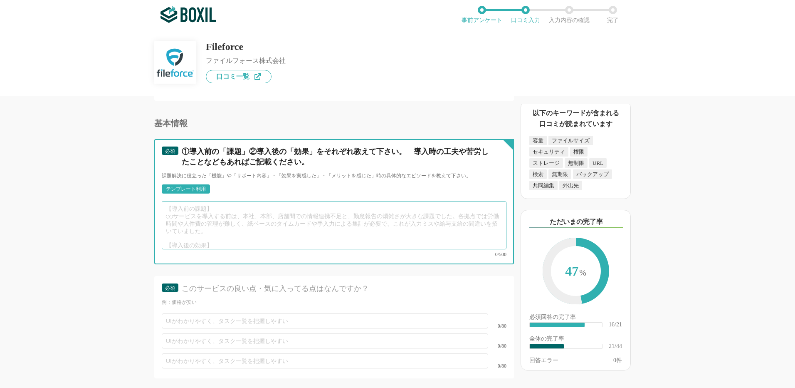
click at [230, 233] on textarea at bounding box center [334, 225] width 345 height 48
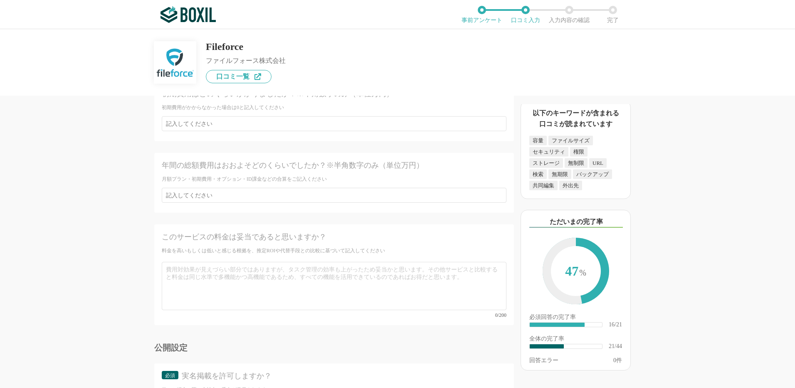
scroll to position [3353, 0]
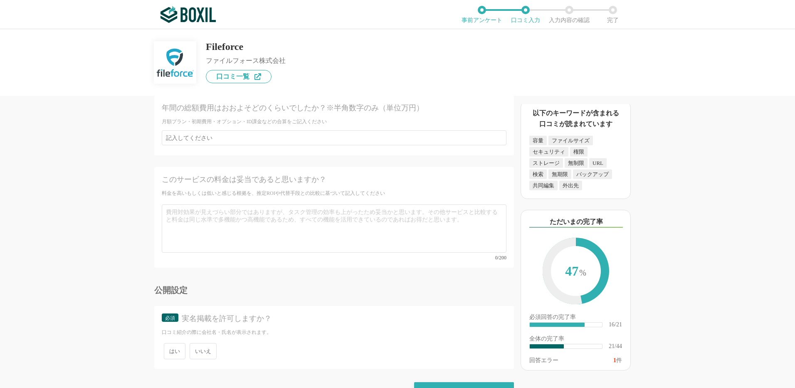
click at [208, 343] on span "いいえ" at bounding box center [203, 351] width 27 height 16
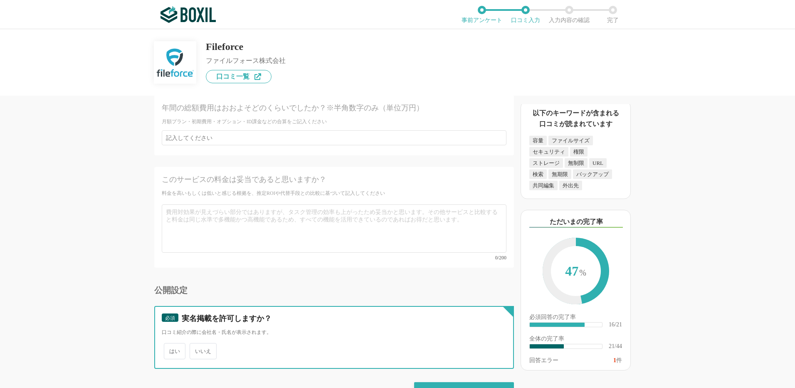
click at [197, 344] on input "いいえ" at bounding box center [194, 346] width 5 height 5
radio input "true"
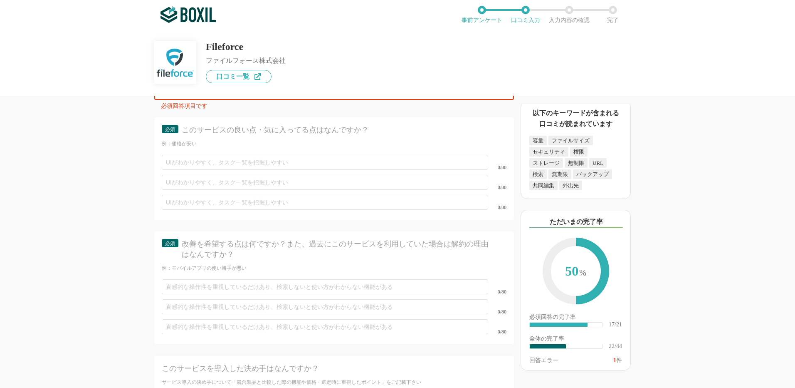
scroll to position [2860, 0]
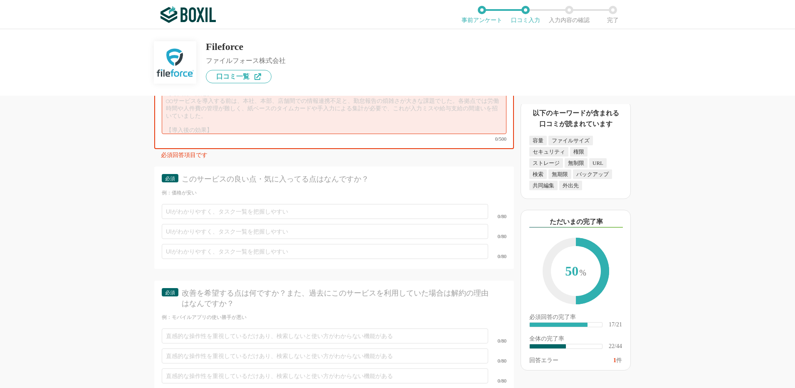
click at [245, 189] on div "例：価格が安い" at bounding box center [334, 192] width 345 height 7
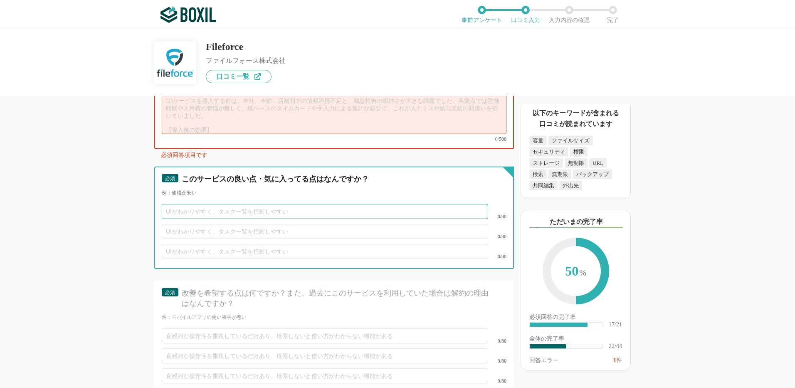
click at [224, 204] on input "text" at bounding box center [325, 211] width 326 height 15
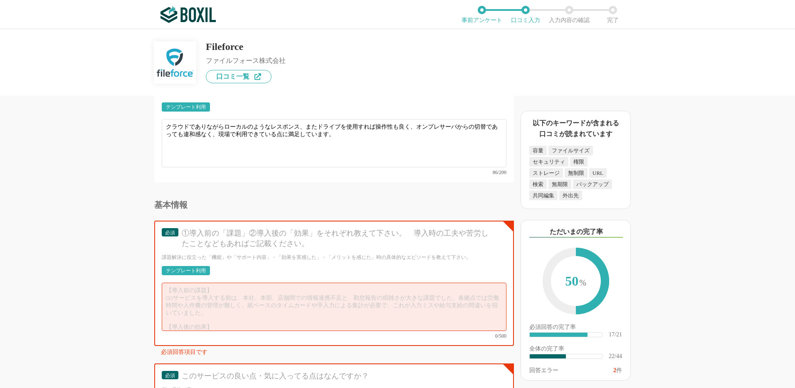
scroll to position [2694, 0]
